Goal: Transaction & Acquisition: Purchase product/service

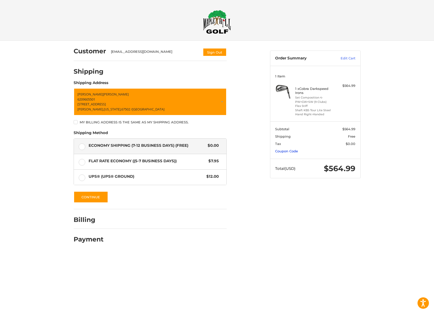
click at [290, 150] on link "Coupon Code" at bounding box center [286, 151] width 23 height 4
click at [295, 162] on input "Gift Certificate or Coupon Code" at bounding box center [300, 161] width 51 height 11
paste input "********"
click at [332, 161] on button "Apply" at bounding box center [342, 161] width 27 height 11
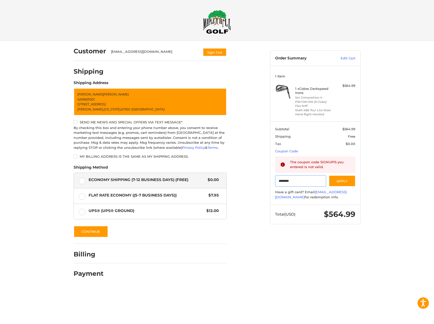
drag, startPoint x: 301, startPoint y: 183, endPoint x: 244, endPoint y: 182, distance: 57.2
click at [244, 182] on div "Customer adriangarcia685@gmail.com Sign Out Shipping POWERED BY We’ve got you c…" at bounding box center [217, 164] width 305 height 247
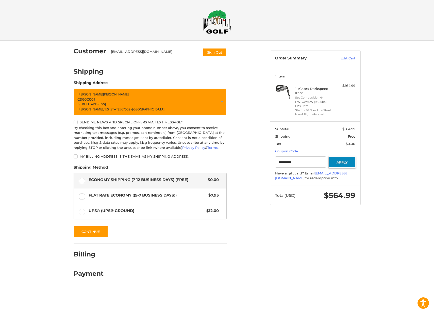
click at [339, 158] on button "Apply" at bounding box center [342, 161] width 27 height 11
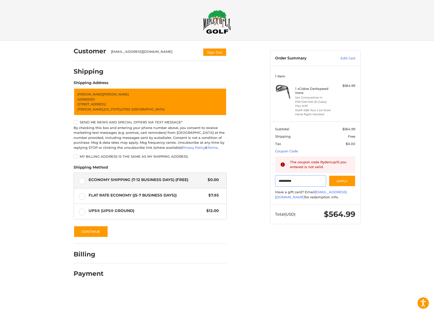
drag, startPoint x: 306, startPoint y: 177, endPoint x: 259, endPoint y: 176, distance: 47.5
click at [259, 176] on div "Customer adriangarcia685@gmail.com Sign Out Shipping POWERED BY We’ve got you c…" at bounding box center [217, 164] width 305 height 247
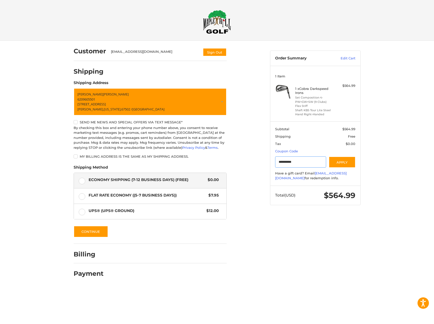
type input "**********"
click at [261, 173] on div "Customer adriangarcia685@gmail.com Sign Out Shipping POWERED BY We’ve got you c…" at bounding box center [168, 162] width 197 height 242
click at [341, 163] on button "Apply" at bounding box center [342, 161] width 27 height 11
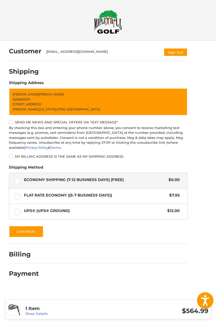
click at [198, 133] on ol "Customer adriangarcia685@gmail.com Sign Out Shipping POWERED BY We’ve got you c…" at bounding box center [108, 162] width 198 height 242
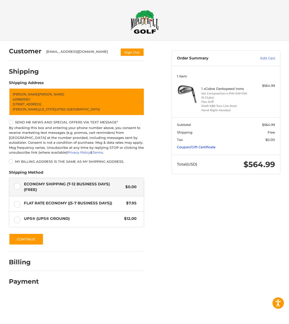
click at [190, 146] on link "Coupon/Gift Certificate" at bounding box center [196, 147] width 39 height 4
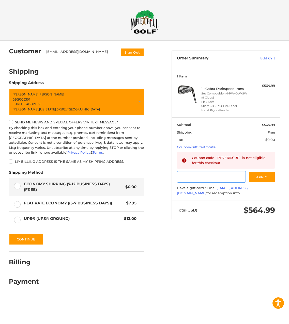
click at [195, 179] on input "Gift Certificate or Coupon Code" at bounding box center [211, 176] width 69 height 11
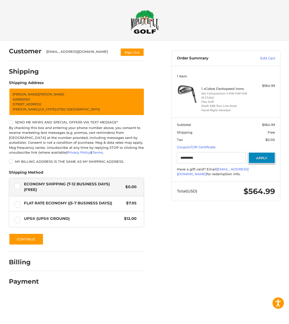
click at [261, 158] on button "Apply" at bounding box center [261, 157] width 27 height 11
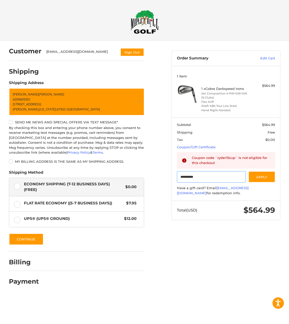
drag, startPoint x: 188, startPoint y: 177, endPoint x: 165, endPoint y: 177, distance: 22.9
click at [165, 177] on div "Customer adriangarcia685@gmail.com Sign Out Shipping POWERED BY We’ve got you c…" at bounding box center [144, 168] width 289 height 254
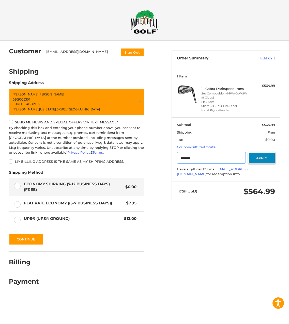
type input "********"
click at [263, 155] on button "Apply" at bounding box center [261, 157] width 27 height 11
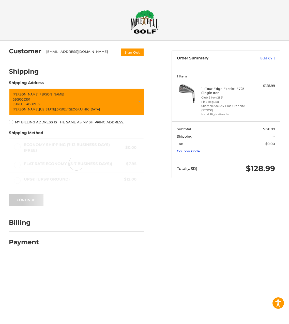
click at [198, 152] on link "Coupon Code" at bounding box center [188, 151] width 23 height 4
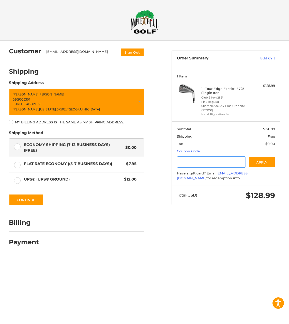
click at [202, 166] on input "Gift Certificate or Coupon Code" at bounding box center [211, 161] width 69 height 11
paste input "********"
type input "********"
click at [259, 162] on button "Apply" at bounding box center [261, 161] width 27 height 11
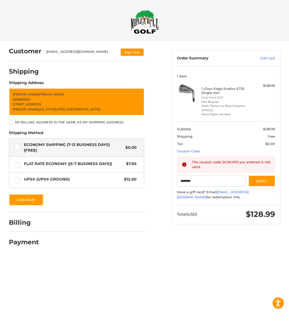
click at [277, 256] on div at bounding box center [144, 256] width 289 height 0
